Goal: Task Accomplishment & Management: Complete application form

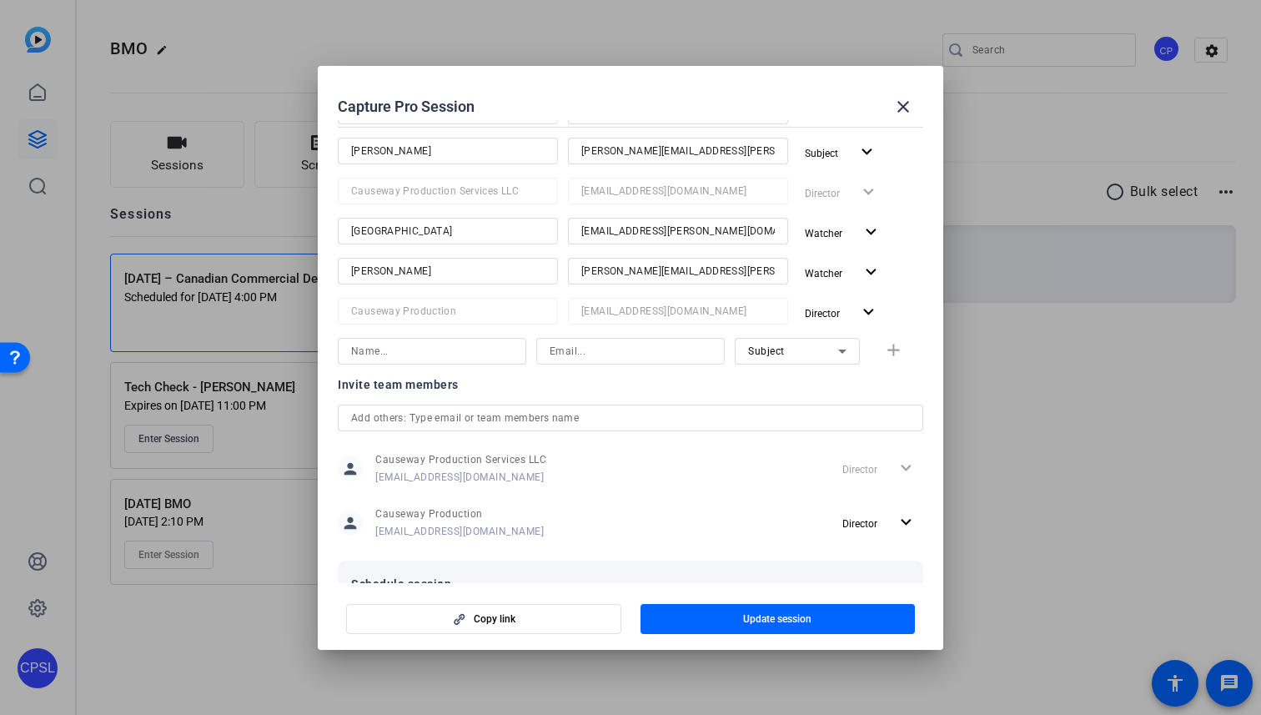
scroll to position [290, 0]
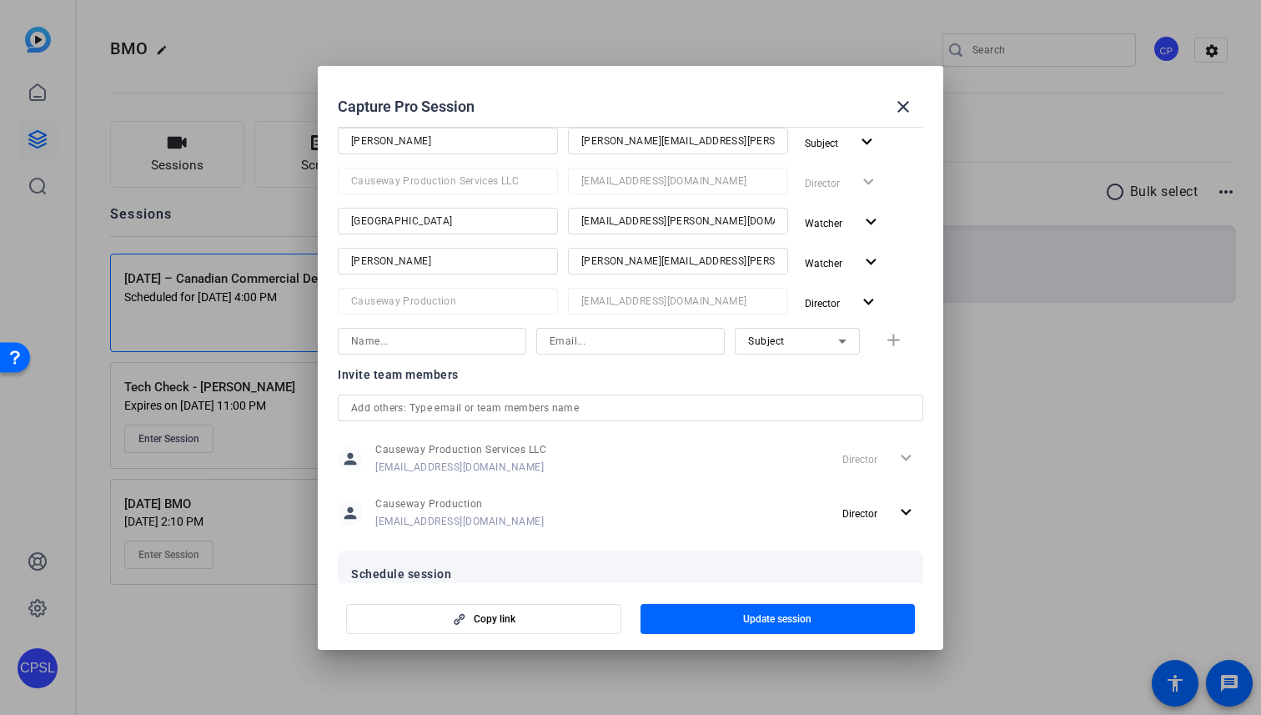
click at [615, 342] on input at bounding box center [630, 341] width 162 height 20
paste input "[PERSON_NAME][EMAIL_ADDRESS][PERSON_NAME][DOMAIN_NAME]"
type input "[PERSON_NAME][EMAIL_ADDRESS][PERSON_NAME][DOMAIN_NAME]"
click at [445, 347] on input at bounding box center [432, 341] width 162 height 20
type input "[PERSON_NAME]"
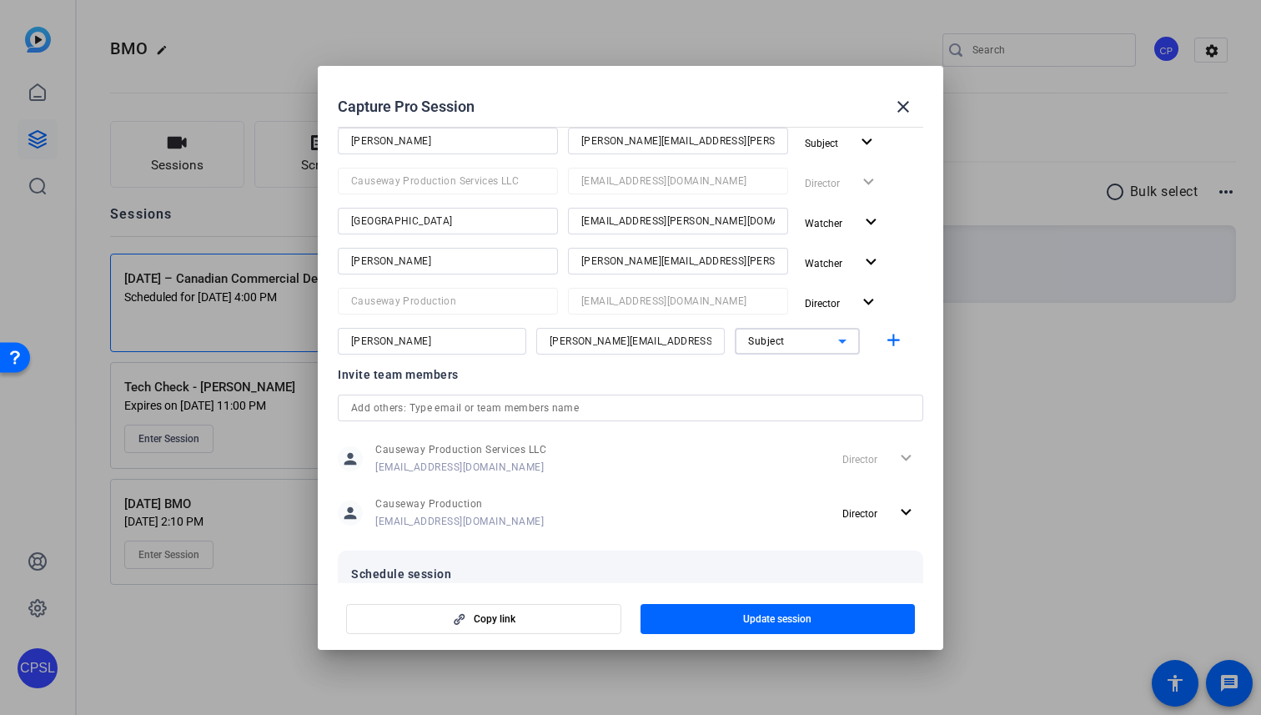
click at [851, 343] on icon at bounding box center [842, 341] width 20 height 20
click at [775, 400] on span "Watcher" at bounding box center [768, 401] width 40 height 20
click at [900, 335] on mat-icon "add" at bounding box center [893, 340] width 21 height 21
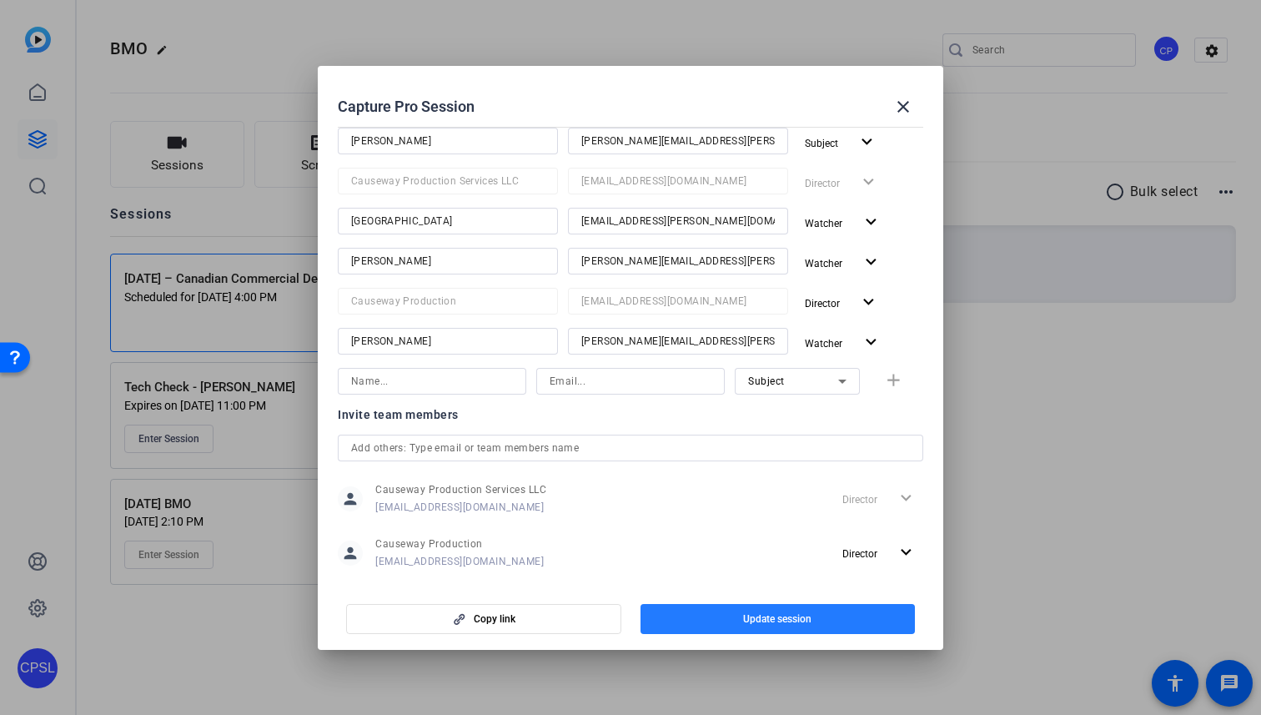
click at [736, 623] on span "button" at bounding box center [777, 619] width 275 height 40
